Goal: Connect with others: Establish contact or relationships with other users

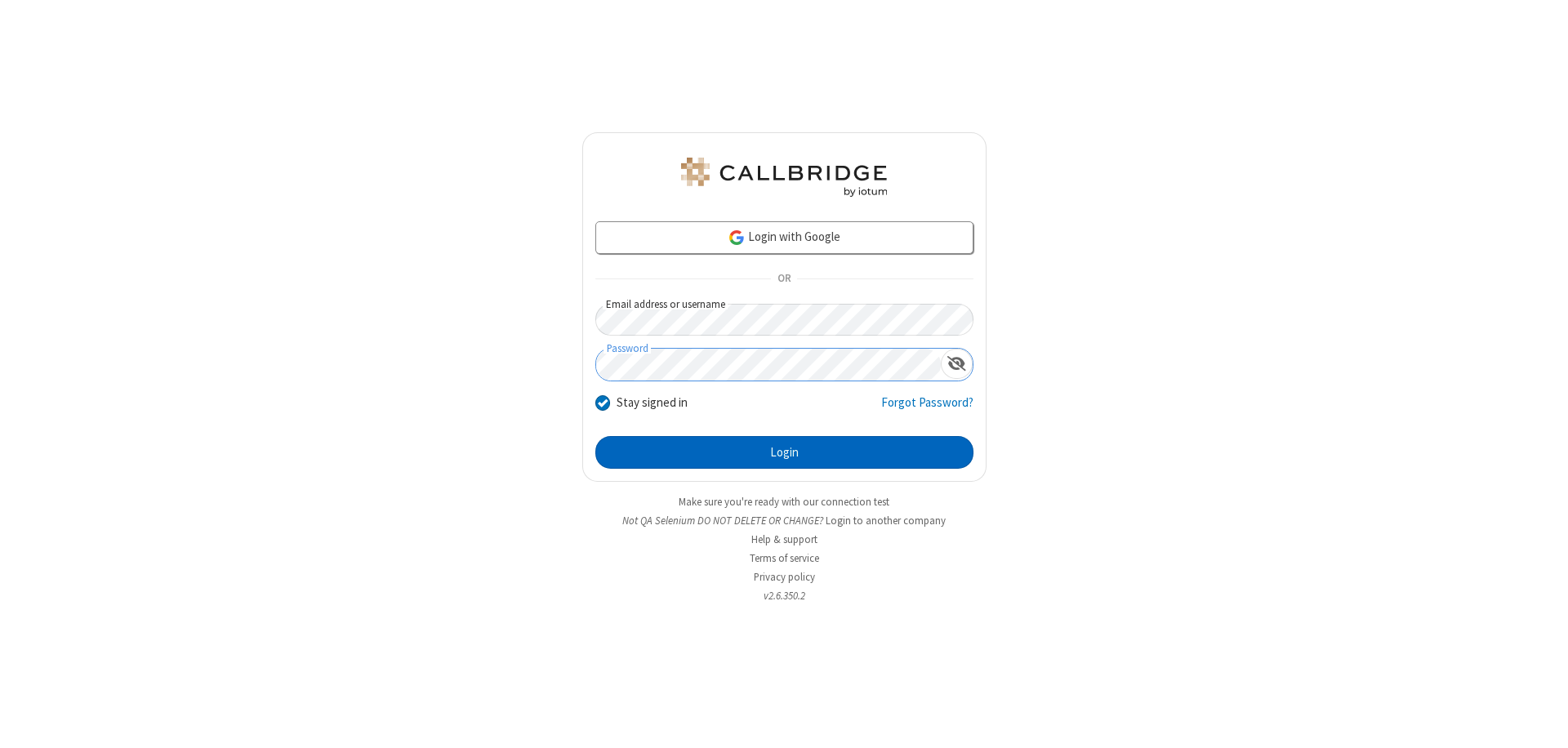
click at [784, 452] on button "Login" at bounding box center [784, 452] width 379 height 33
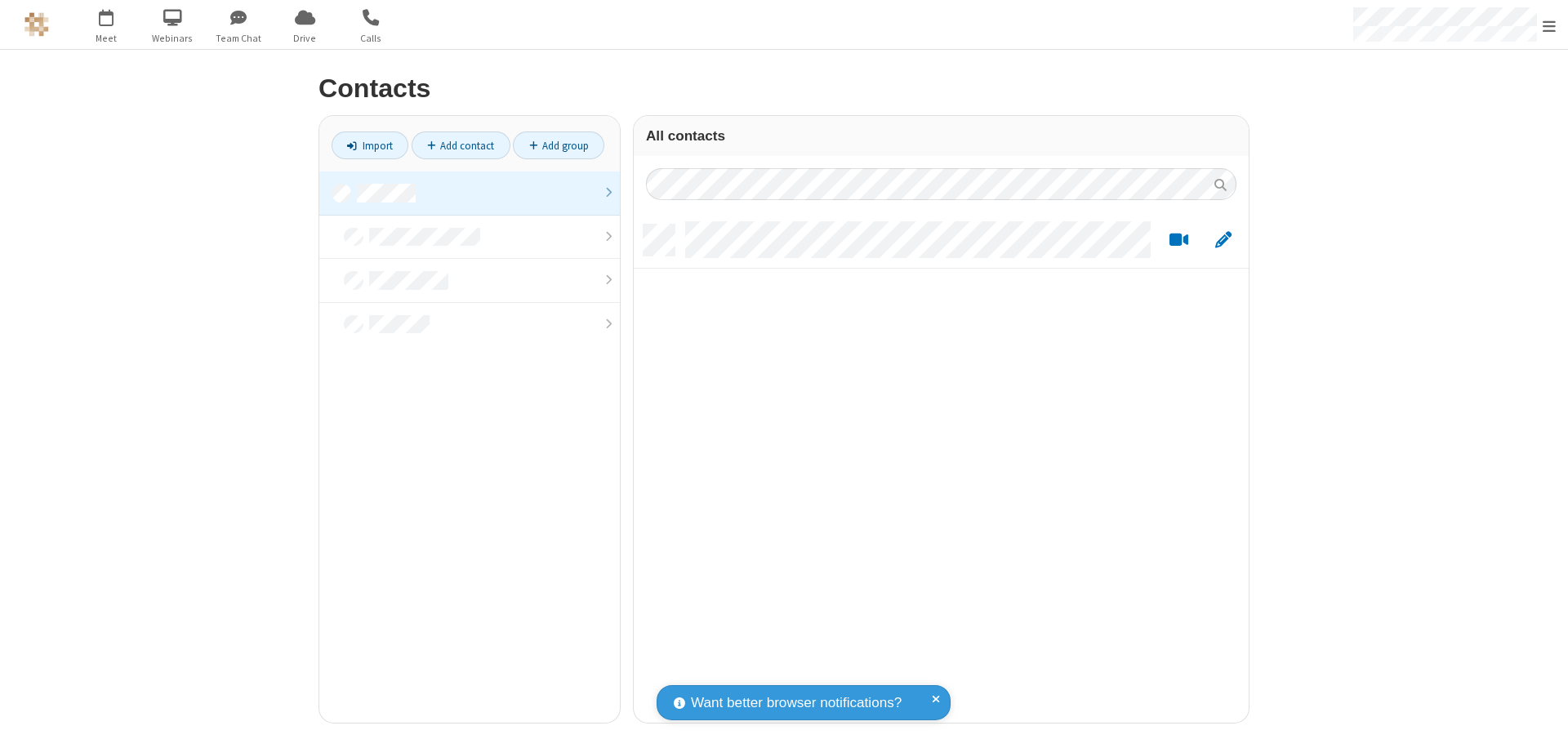
scroll to position [499, 602]
click at [470, 193] on link at bounding box center [470, 193] width 300 height 44
click at [460, 146] on link "Add contact" at bounding box center [460, 146] width 99 height 28
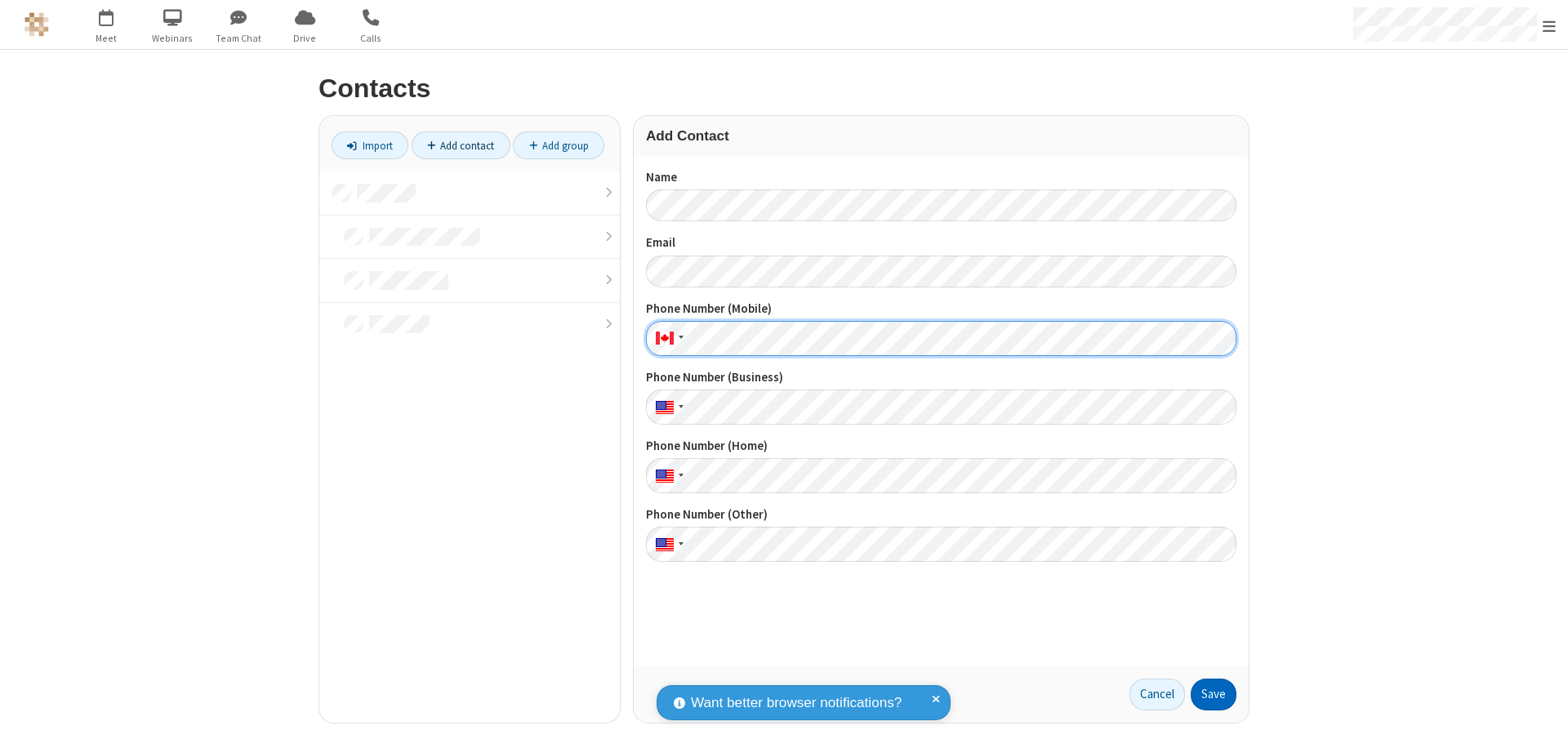
click at [1214, 694] on button "Save" at bounding box center [1214, 695] width 46 height 33
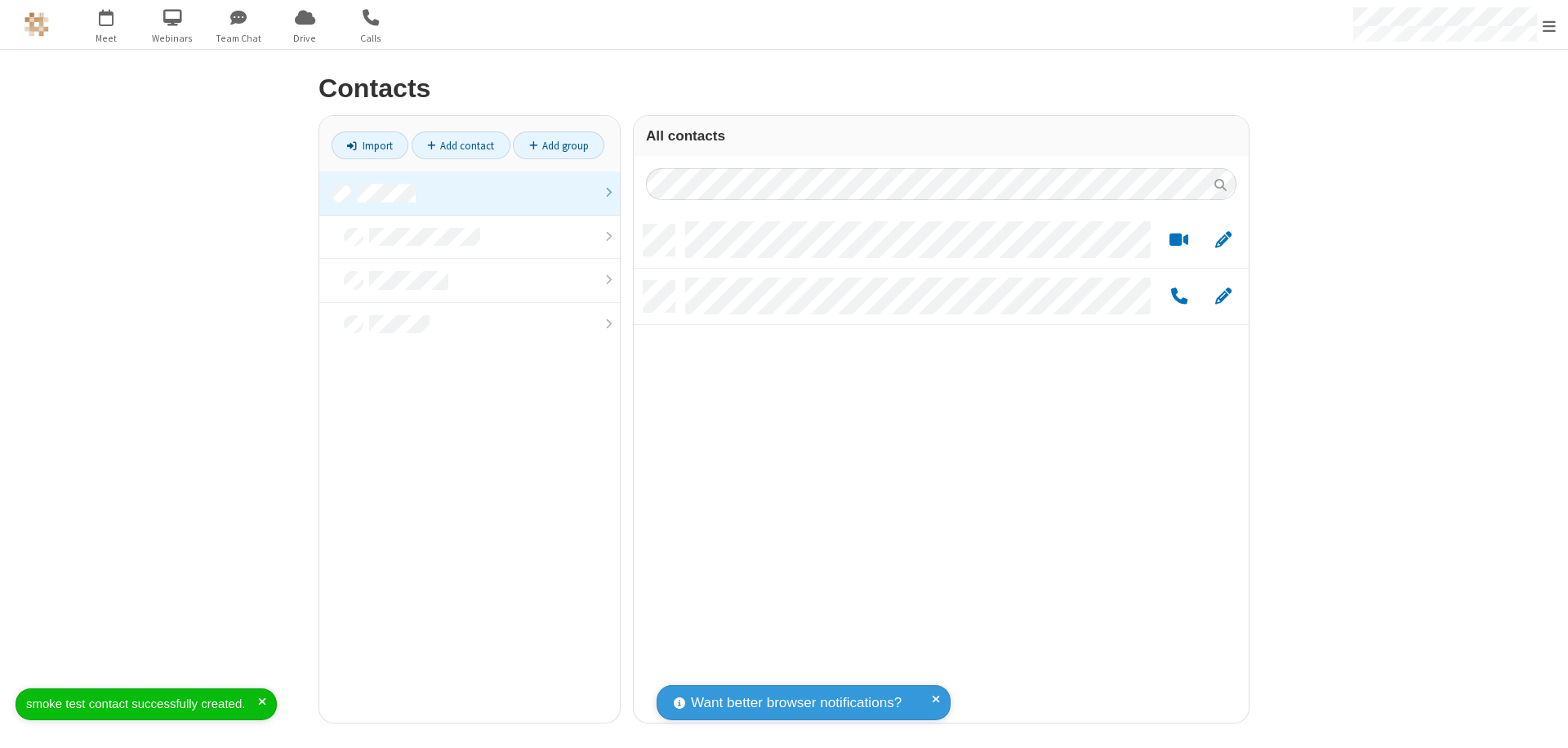
scroll to position [499, 602]
click at [460, 146] on link "Add contact" at bounding box center [460, 146] width 99 height 28
